Goal: Check status: Check status

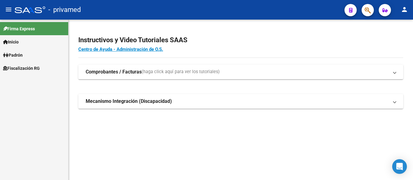
click at [364, 12] on icon "button" at bounding box center [367, 10] width 6 height 7
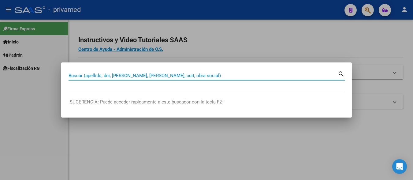
paste input "20345161288"
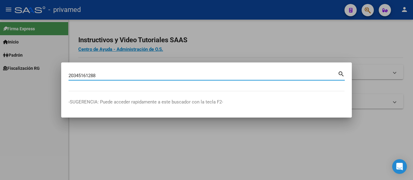
type input "20345161288"
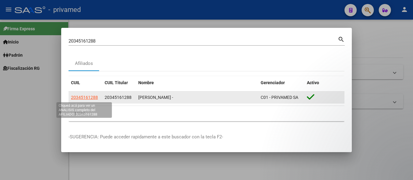
click at [90, 97] on span "20345161288" at bounding box center [84, 97] width 27 height 5
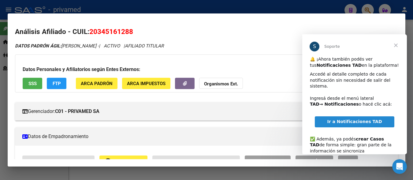
click at [395, 45] on span "Cerrar" at bounding box center [396, 45] width 22 height 22
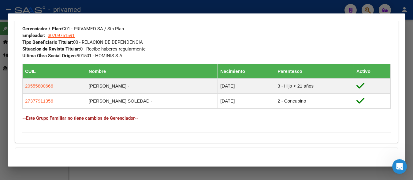
scroll to position [367, 0]
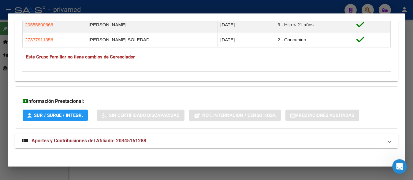
click at [141, 139] on span "Aportes y Contribuciones del Afiliado: 20345161288" at bounding box center [88, 141] width 115 height 6
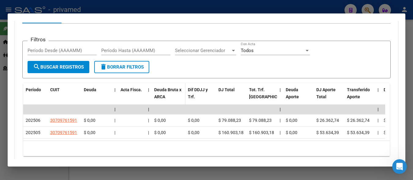
scroll to position [511, 0]
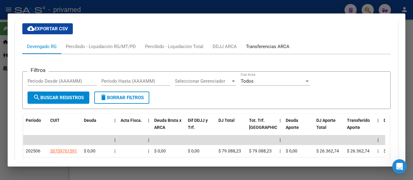
click at [277, 43] on div "Transferencias ARCA" at bounding box center [267, 46] width 43 height 7
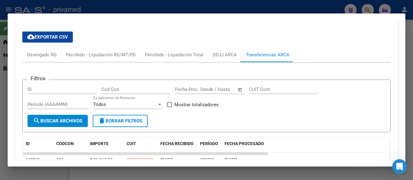
scroll to position [472, 0]
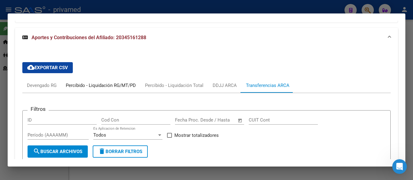
click at [91, 88] on div "Percibido - Liquidación RG/MT/PD" at bounding box center [101, 85] width 70 height 7
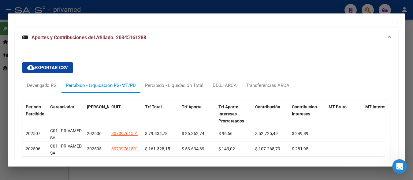
click at [47, 85] on mat-tab-group "Devengado RG Percibido - Liquidación RG/MT/PD Percibido - Liquidación Total DDJ…" at bounding box center [206, 136] width 368 height 116
click at [47, 85] on div "Devengado RG" at bounding box center [42, 85] width 30 height 7
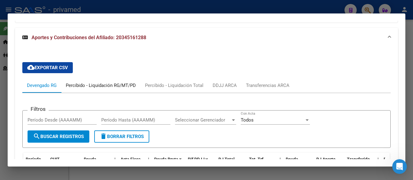
click at [68, 87] on div "Percibido - Liquidación RG/MT/PD" at bounding box center [101, 85] width 70 height 7
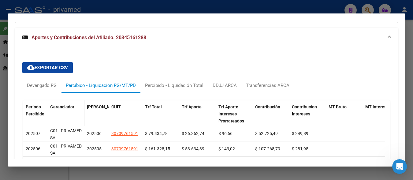
scroll to position [503, 0]
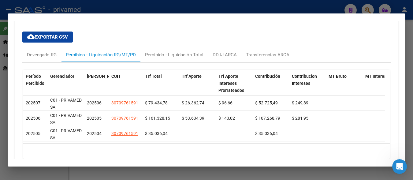
click at [409, 45] on div at bounding box center [206, 90] width 413 height 180
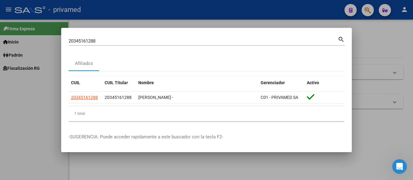
click at [376, 89] on div at bounding box center [206, 90] width 413 height 180
